Goal: Information Seeking & Learning: Check status

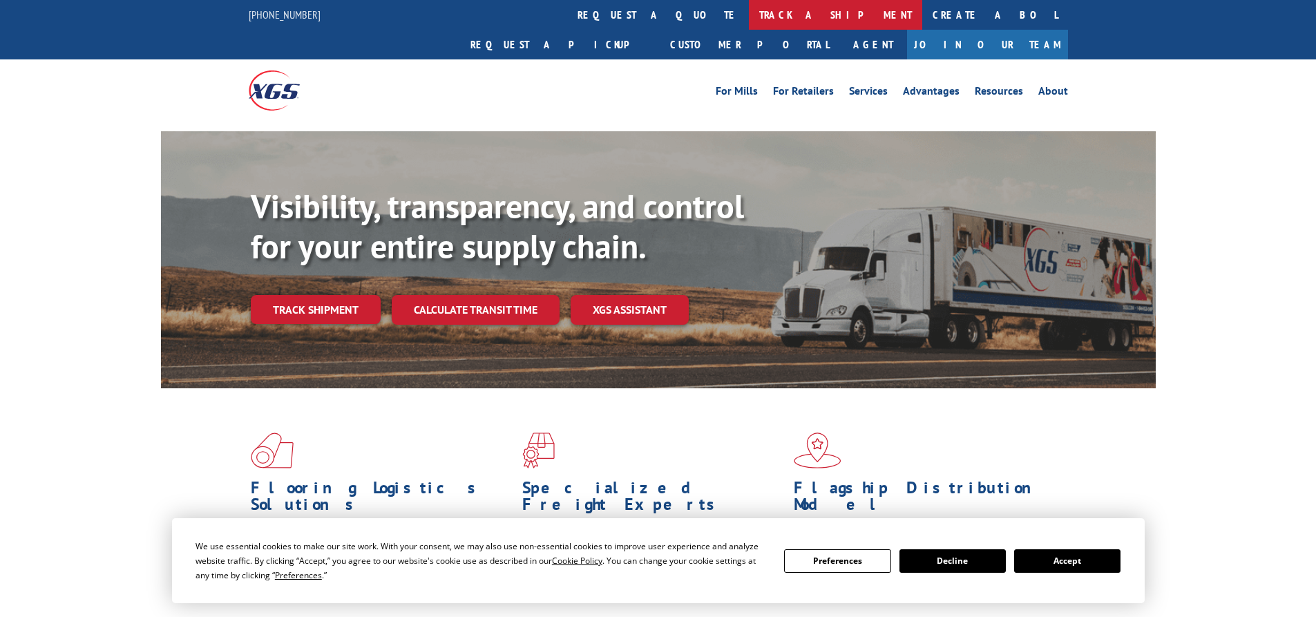
click at [749, 8] on link "track a shipment" at bounding box center [835, 15] width 173 height 30
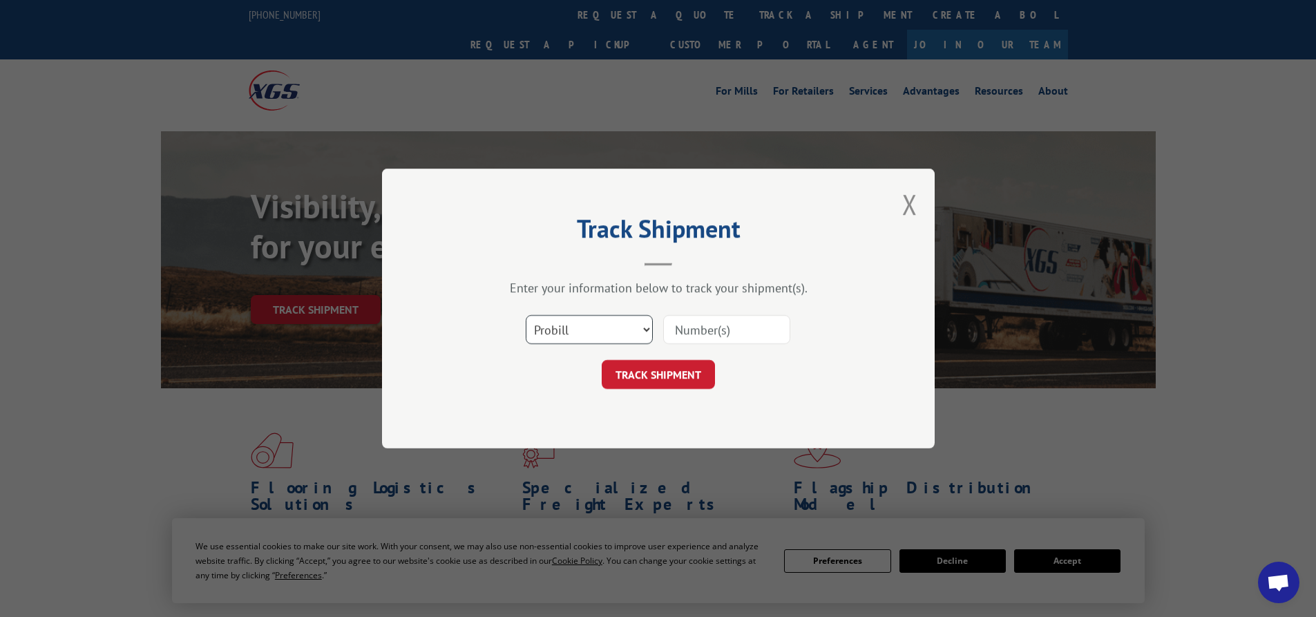
click at [582, 340] on select "Select category... Probill BOL PO" at bounding box center [589, 329] width 127 height 29
select select "bol"
click at [526, 315] on select "Select category... Probill BOL PO" at bounding box center [589, 329] width 127 height 29
click at [704, 332] on input at bounding box center [726, 329] width 127 height 29
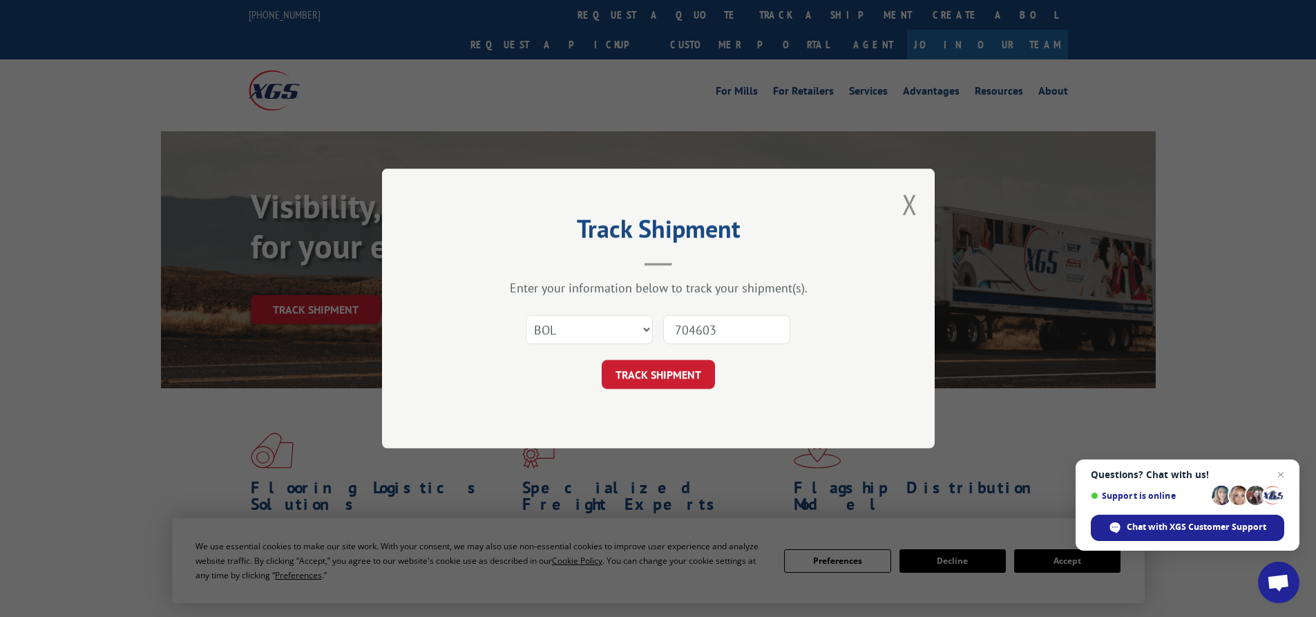
type input "7046035"
click button "TRACK SHIPMENT" at bounding box center [658, 374] width 113 height 29
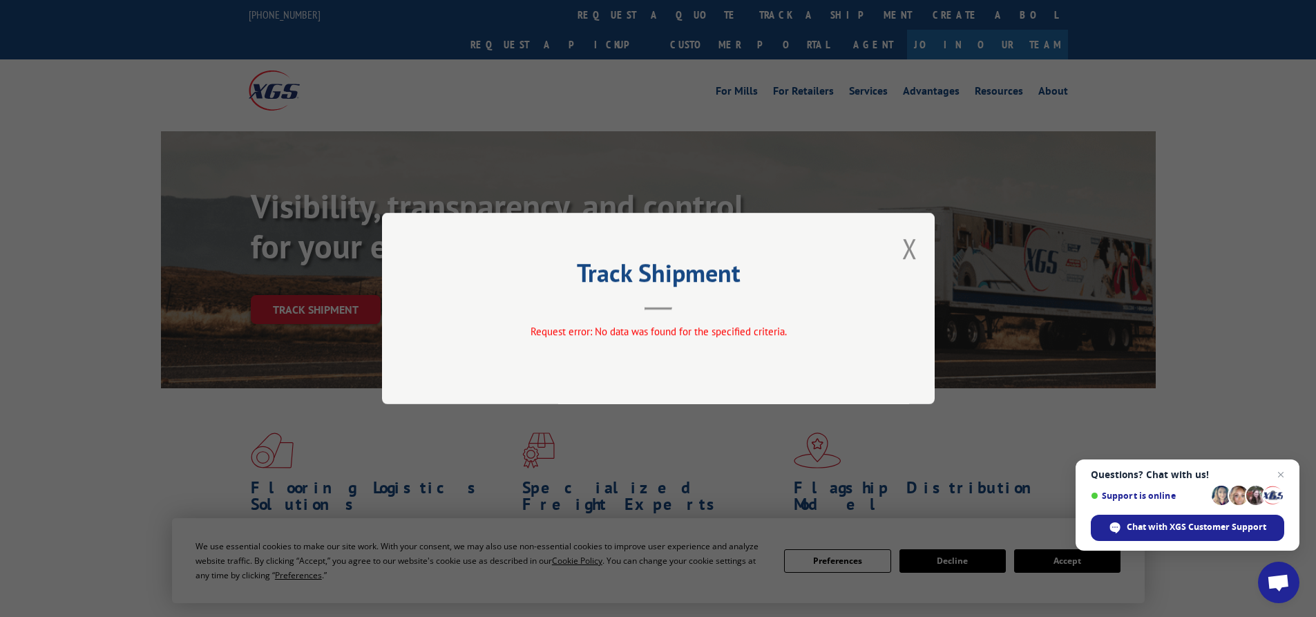
click at [893, 257] on div "Track Shipment Request error: No data was found for the specified criteria." at bounding box center [658, 308] width 553 height 191
click at [922, 250] on div "Track Shipment Request error: No data was found for the specified criteria." at bounding box center [658, 308] width 553 height 191
click at [909, 256] on button "Close modal" at bounding box center [909, 248] width 15 height 37
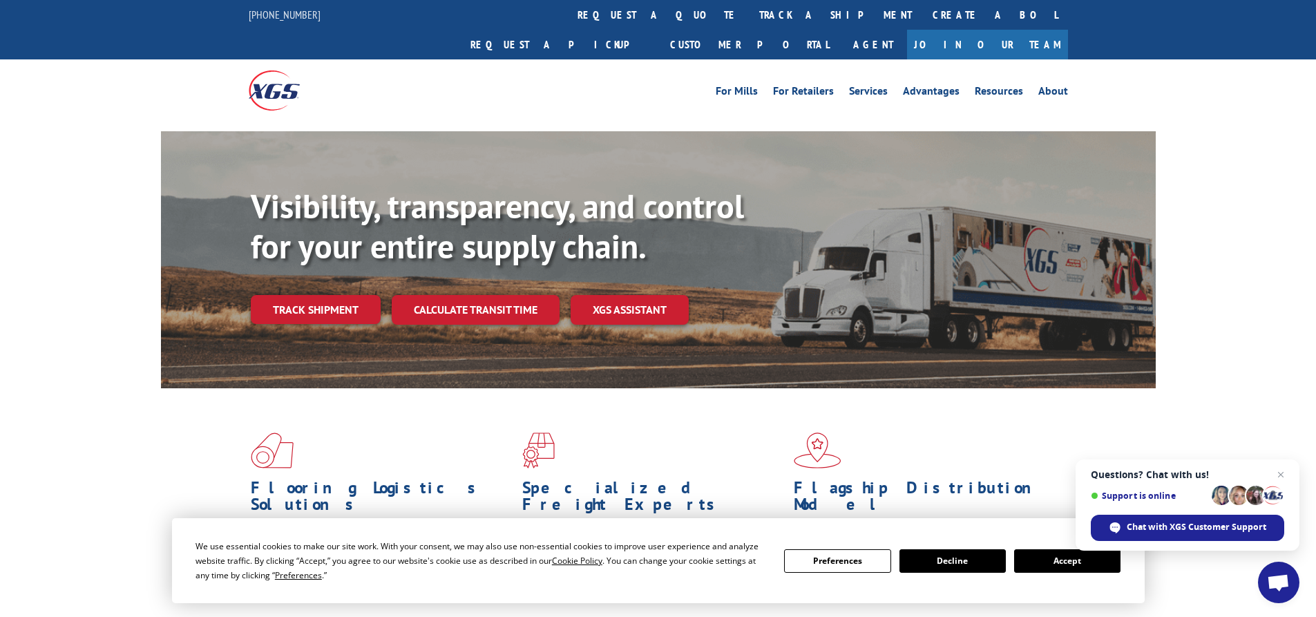
click at [749, 17] on link "track a shipment" at bounding box center [835, 15] width 173 height 30
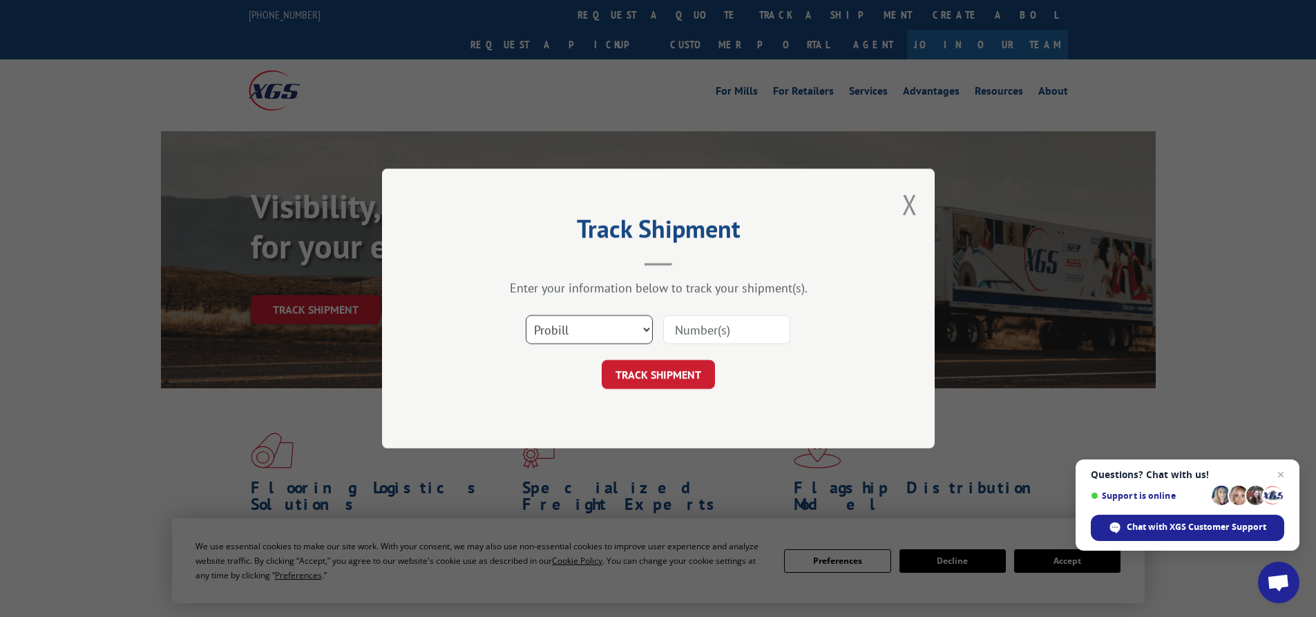
click at [589, 325] on select "Select category... Probill BOL PO" at bounding box center [589, 329] width 127 height 29
select select "bol"
click at [526, 315] on select "Select category... Probill BOL PO" at bounding box center [589, 329] width 127 height 29
click at [741, 325] on input at bounding box center [726, 329] width 127 height 29
type input "7037926"
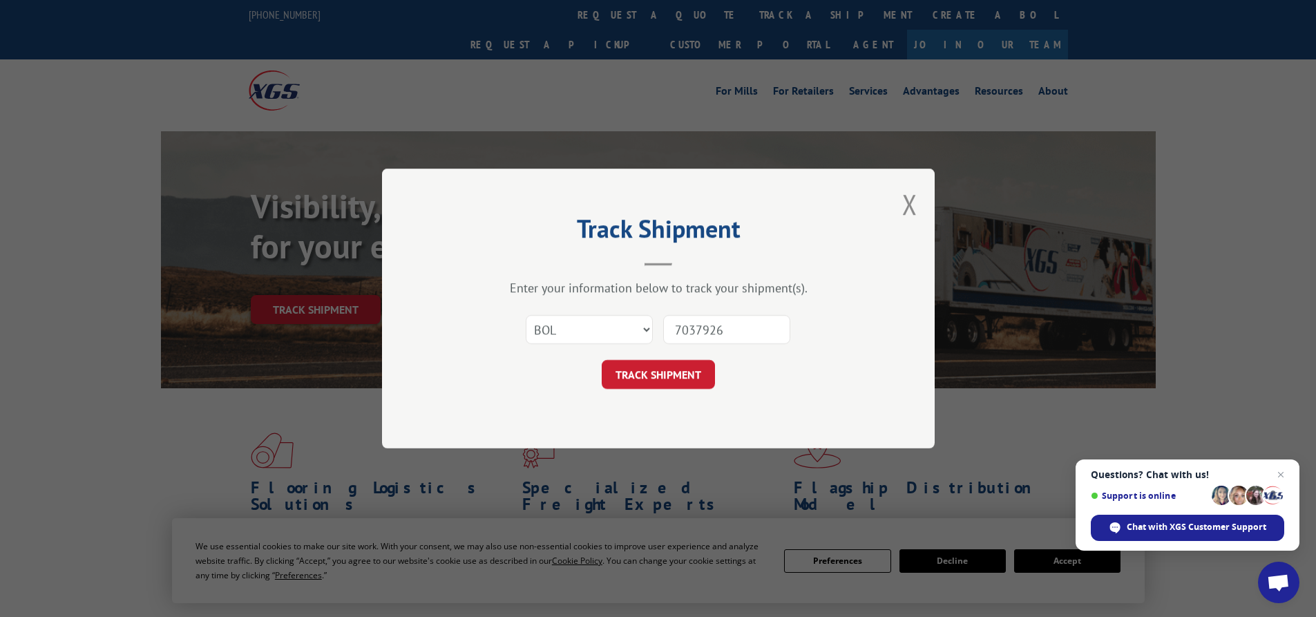
click button "TRACK SHIPMENT" at bounding box center [658, 374] width 113 height 29
